Goal: Task Accomplishment & Management: Manage account settings

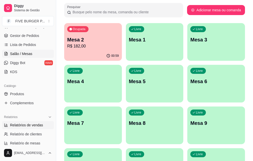
scroll to position [25, 0]
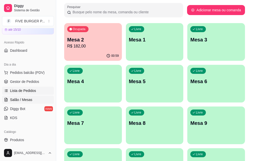
click at [19, 92] on span "Lista de Pedidos" at bounding box center [23, 90] width 26 height 5
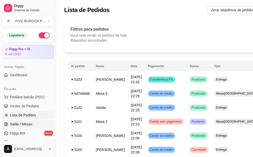
click at [28, 122] on span "Salão / Mesas" at bounding box center [21, 123] width 22 height 5
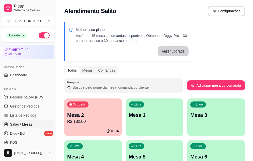
click at [80, 115] on p "Mesa 2" at bounding box center [93, 114] width 52 height 7
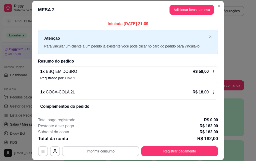
click at [102, 150] on button "Imprimir consumo" at bounding box center [100, 151] width 77 height 10
click at [106, 138] on button "IMPRESSORA" at bounding box center [100, 139] width 36 height 8
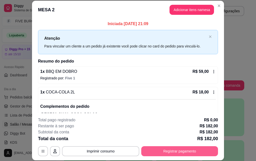
click at [182, 152] on button "Registrar pagamento" at bounding box center [179, 151] width 77 height 10
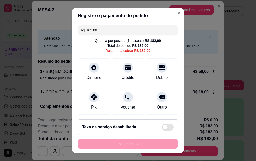
drag, startPoint x: 115, startPoint y: 28, endPoint x: 72, endPoint y: 38, distance: 43.8
click at [73, 38] on div "R$ 182,00 Quantia por pessoa ( 1 pessoas) R$ 182,00 Total do pedido R$ 182,00 R…" at bounding box center [128, 69] width 112 height 92
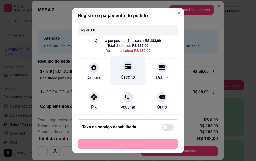
click at [123, 70] on div at bounding box center [128, 65] width 11 height 11
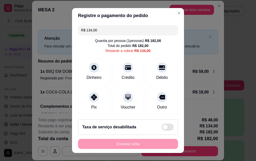
drag, startPoint x: 102, startPoint y: 28, endPoint x: 68, endPoint y: 34, distance: 34.0
click at [69, 34] on div "Registre o pagamento do pedido R$ 134,00 Quantia por pessoa ( 1 pessoas) R$ 182…" at bounding box center [128, 80] width 256 height 161
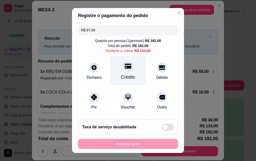
click at [128, 67] on div at bounding box center [128, 65] width 11 height 11
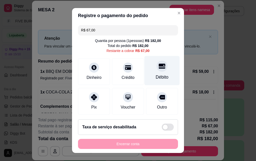
click at [156, 73] on div "Débito" at bounding box center [162, 70] width 35 height 29
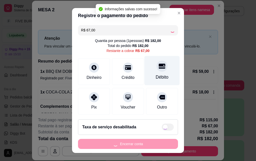
type input "R$ 0,00"
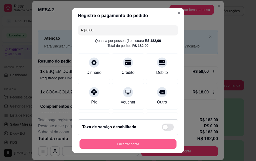
click at [133, 144] on button "Encerrar conta" at bounding box center [128, 144] width 97 height 10
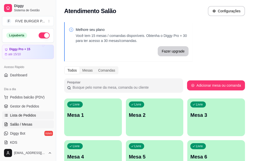
click at [21, 115] on span "Lista de Pedidos" at bounding box center [23, 114] width 26 height 5
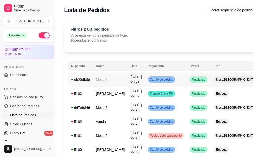
click at [98, 79] on td "Mesa 2" at bounding box center [110, 79] width 35 height 14
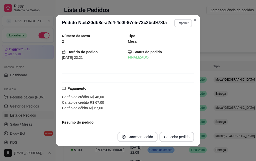
click at [185, 25] on button "Imprimir" at bounding box center [184, 23] width 18 height 8
click at [170, 42] on button "IMPRESSORA" at bounding box center [172, 41] width 36 height 8
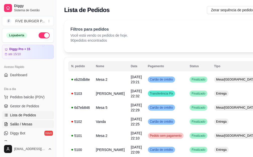
click at [25, 124] on span "Salão / Mesas" at bounding box center [21, 123] width 22 height 5
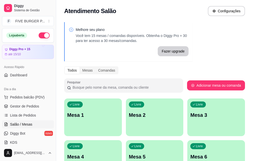
click at [42, 35] on button "button" at bounding box center [44, 35] width 11 height 6
